Goal: Check status: Check status

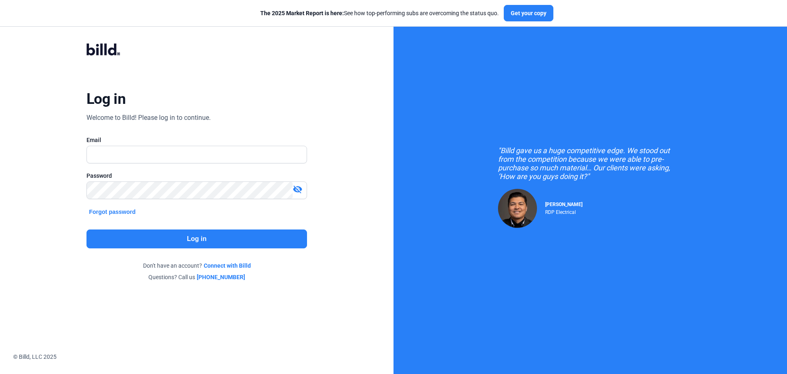
click at [319, 142] on div "Log in Welcome to Billd! Please log in to continue. Email Password visibility_o…" at bounding box center [196, 161] width 283 height 269
click at [142, 150] on input "text" at bounding box center [192, 154] width 211 height 17
type input "[EMAIL_ADDRESS][DOMAIN_NAME]"
click at [168, 244] on button "Log in" at bounding box center [197, 238] width 221 height 19
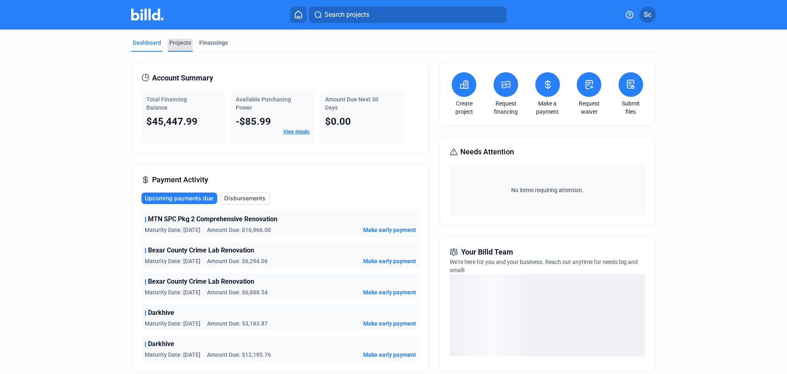
click at [180, 44] on div "Projects" at bounding box center [180, 43] width 22 height 8
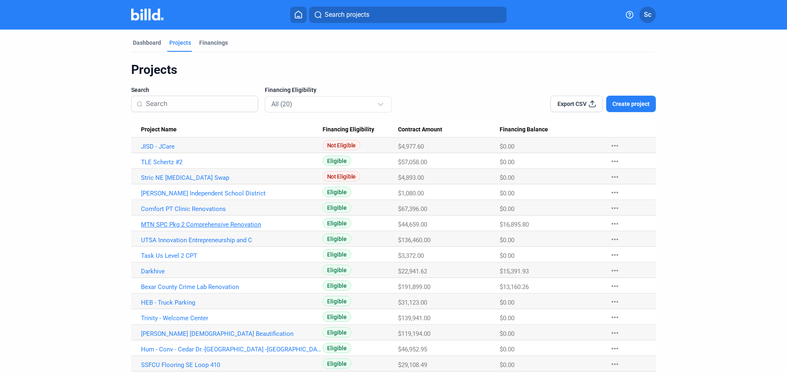
click at [195, 226] on link "MTN SPC Pkg 2 Comprehensive Renovation" at bounding box center [232, 224] width 182 height 7
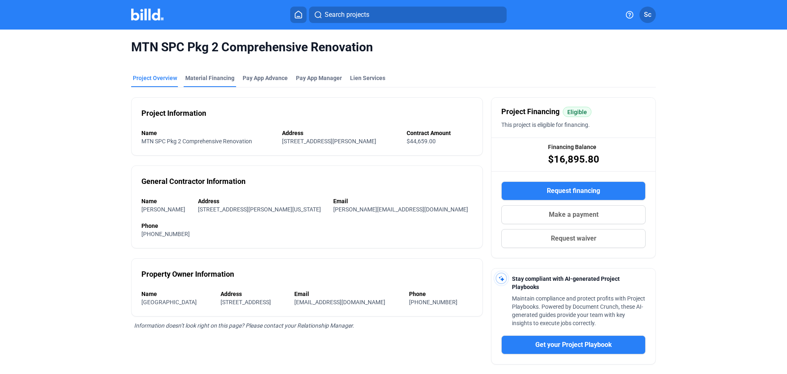
click at [207, 79] on div "Material Financing" at bounding box center [209, 78] width 49 height 8
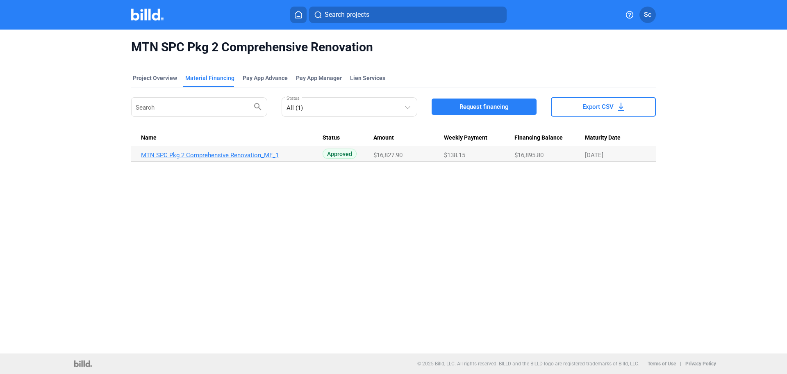
click at [230, 155] on link "MTN SPC Pkg 2 Comprehensive Renovation_MF_1" at bounding box center [232, 154] width 182 height 7
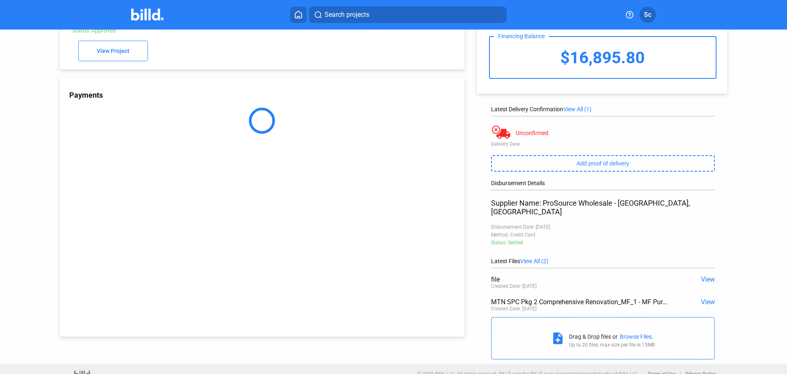
scroll to position [50, 0]
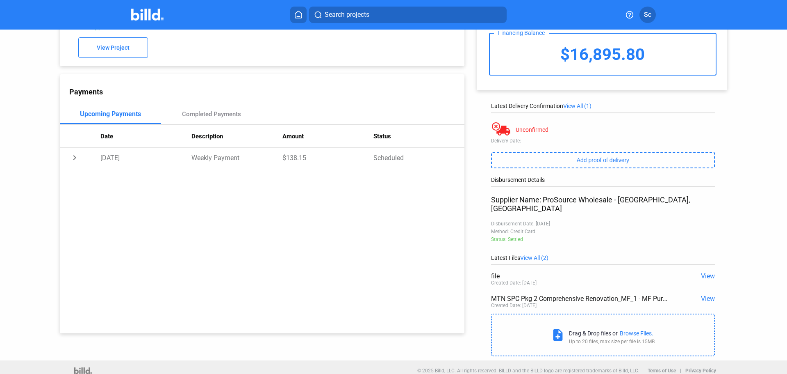
click at [705, 294] on span "View" at bounding box center [708, 298] width 14 height 8
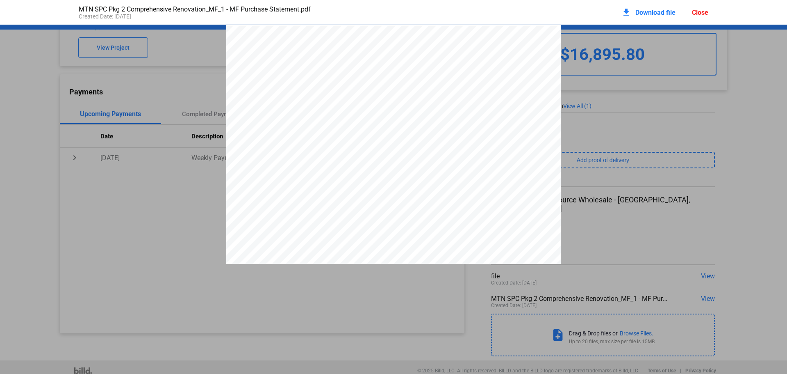
scroll to position [4, 0]
click at [703, 15] on div "Close" at bounding box center [700, 13] width 16 height 8
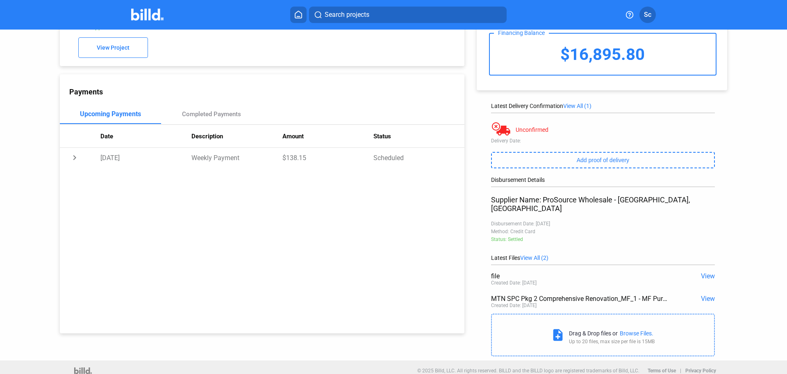
click at [705, 272] on span "View" at bounding box center [708, 276] width 14 height 8
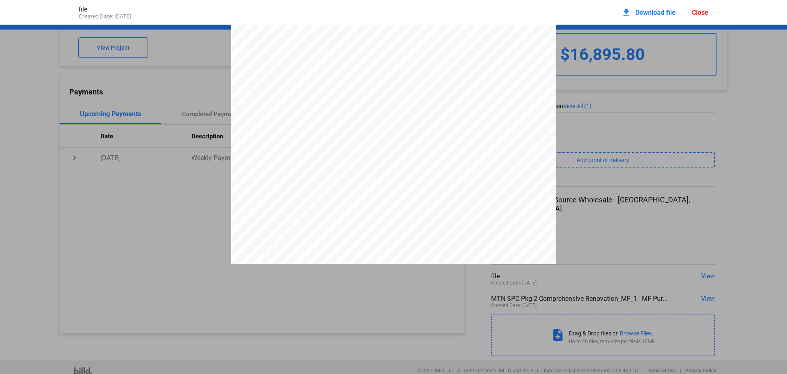
scroll to position [137, 0]
click at [667, 266] on pdf-viewer "PS BEXAR COUNTY, INC [STREET_ADDRESS] 210-829-8290 Order Date: [DATE] Salespers…" at bounding box center [393, 174] width 787 height 299
click at [698, 10] on div "Close" at bounding box center [700, 13] width 16 height 8
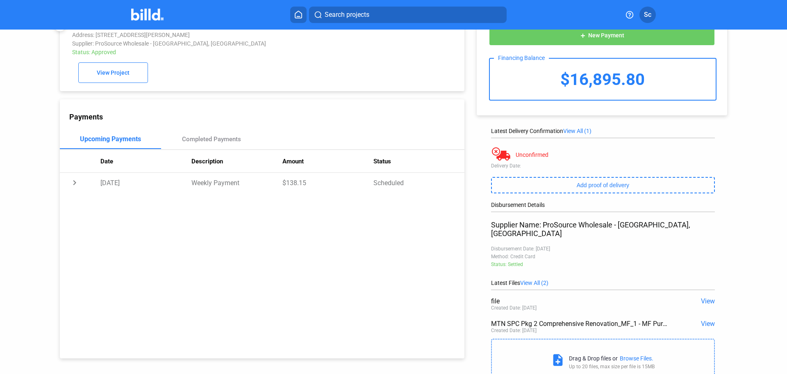
scroll to position [0, 0]
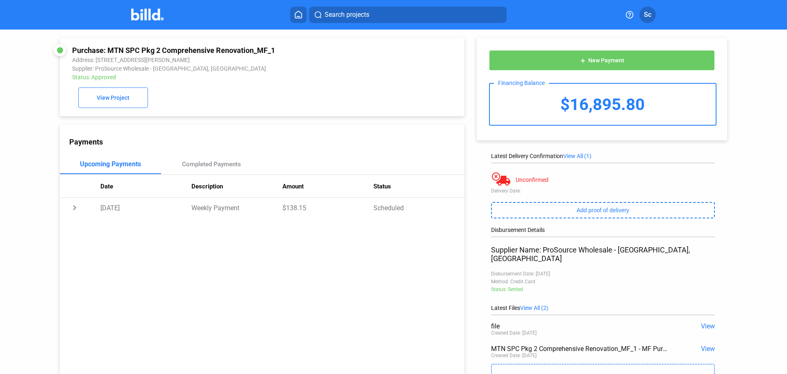
drag, startPoint x: 141, startPoint y: 15, endPoint x: 145, endPoint y: 23, distance: 8.3
click at [141, 15] on img at bounding box center [147, 15] width 32 height 12
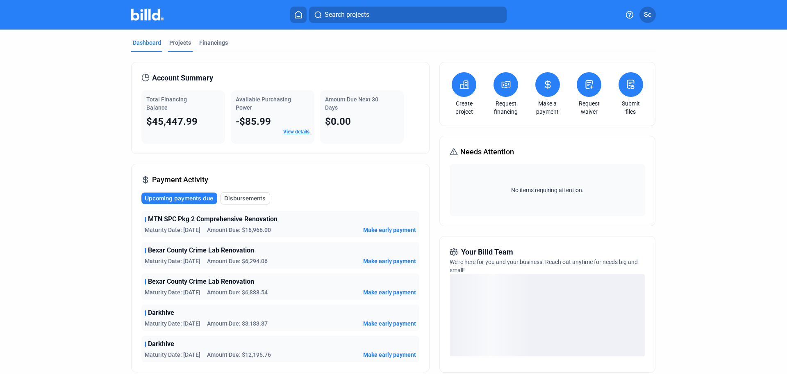
click at [178, 41] on div "Projects" at bounding box center [180, 43] width 22 height 8
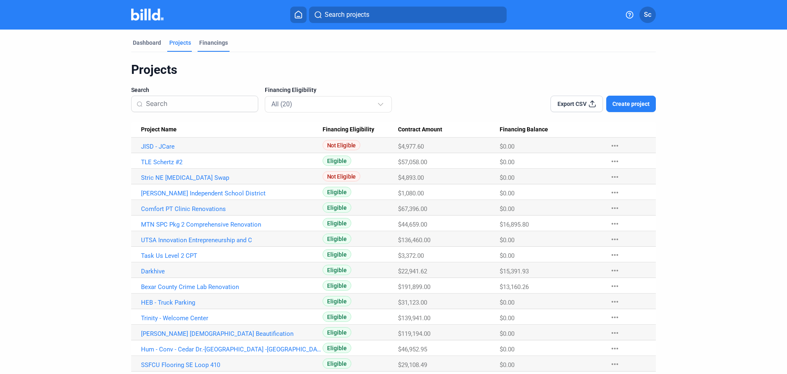
drag, startPoint x: 201, startPoint y: 39, endPoint x: 205, endPoint y: 45, distance: 7.3
click at [201, 43] on div "Financings" at bounding box center [213, 43] width 29 height 8
